Goal: Transaction & Acquisition: Download file/media

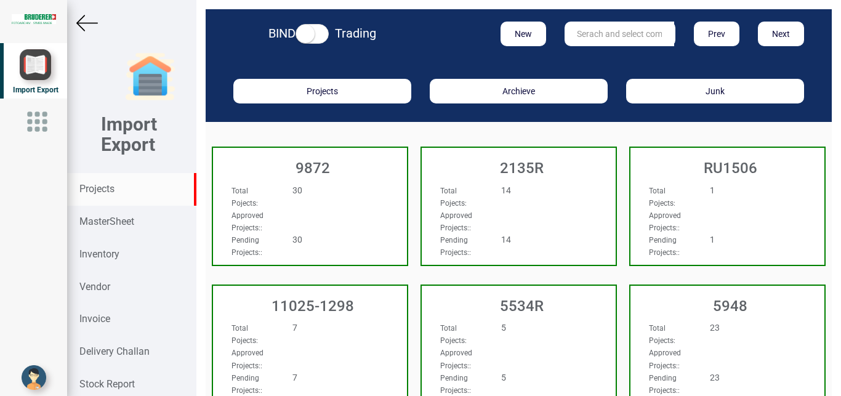
click at [597, 31] on input "text" at bounding box center [620, 34] width 110 height 25
click at [594, 35] on input "text" at bounding box center [620, 34] width 110 height 25
type input "9927"
click at [589, 55] on strong "9927" at bounding box center [588, 59] width 20 height 10
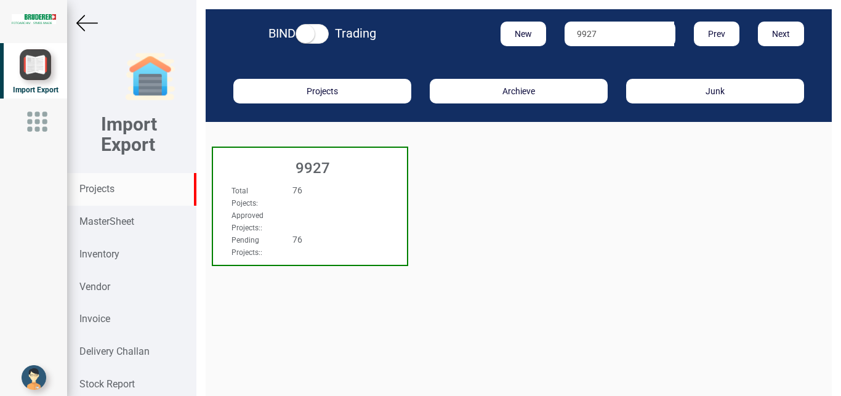
click at [367, 183] on div "Total Pojects : 76 Approved Projects: : Pending Projects: : 76" at bounding box center [310, 195] width 194 height 47
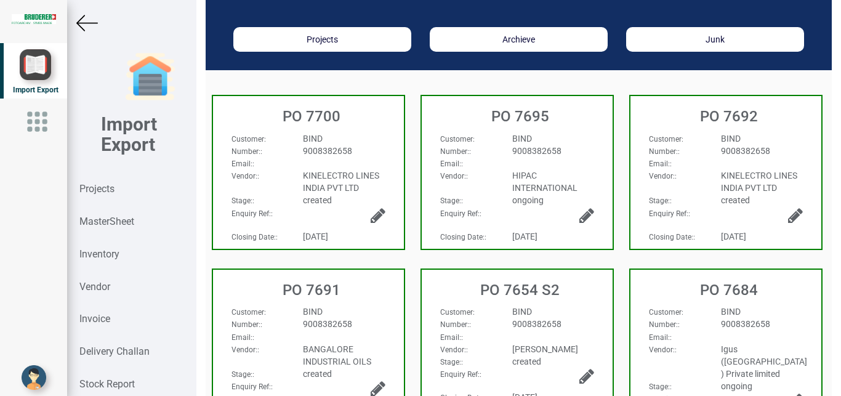
scroll to position [93, 0]
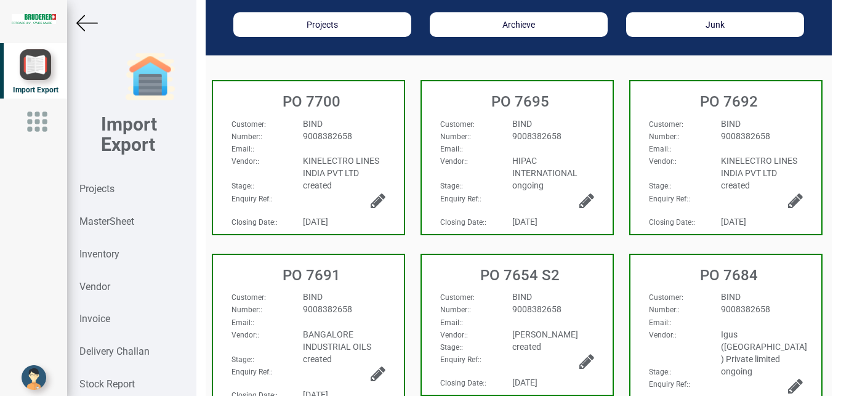
click at [339, 306] on span "9008382658" at bounding box center [327, 309] width 49 height 10
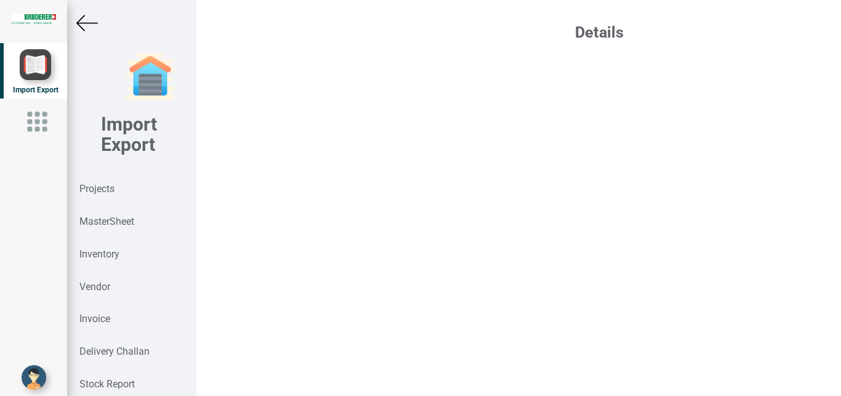
select select "INR"
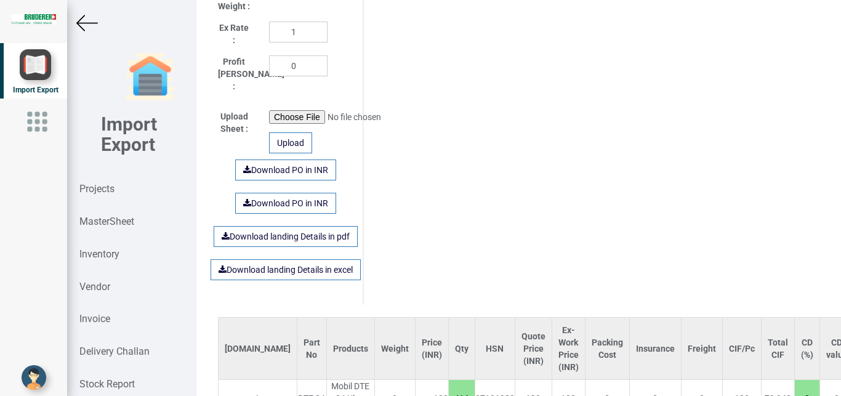
scroll to position [813, 0]
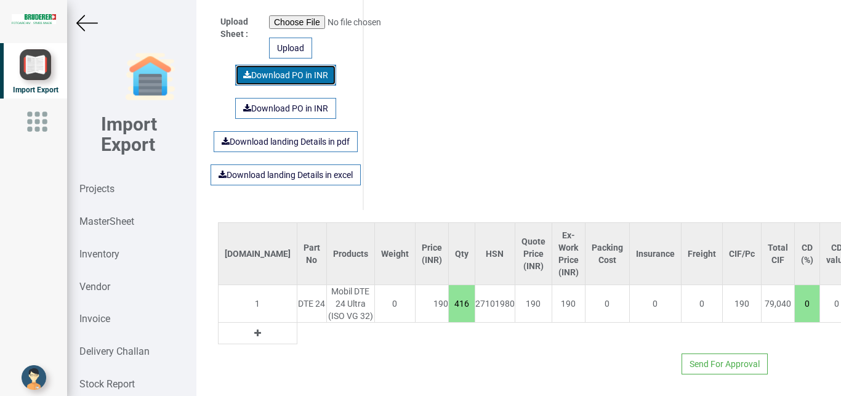
click at [279, 70] on link "Download PO in INR" at bounding box center [285, 75] width 101 height 21
